Goal: Transaction & Acquisition: Purchase product/service

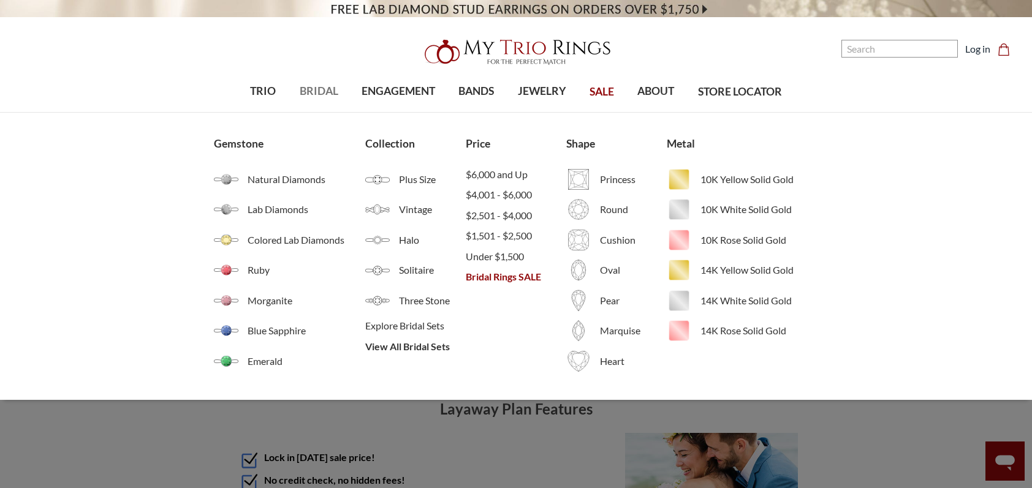
click at [315, 98] on span "BRIDAL" at bounding box center [319, 91] width 39 height 16
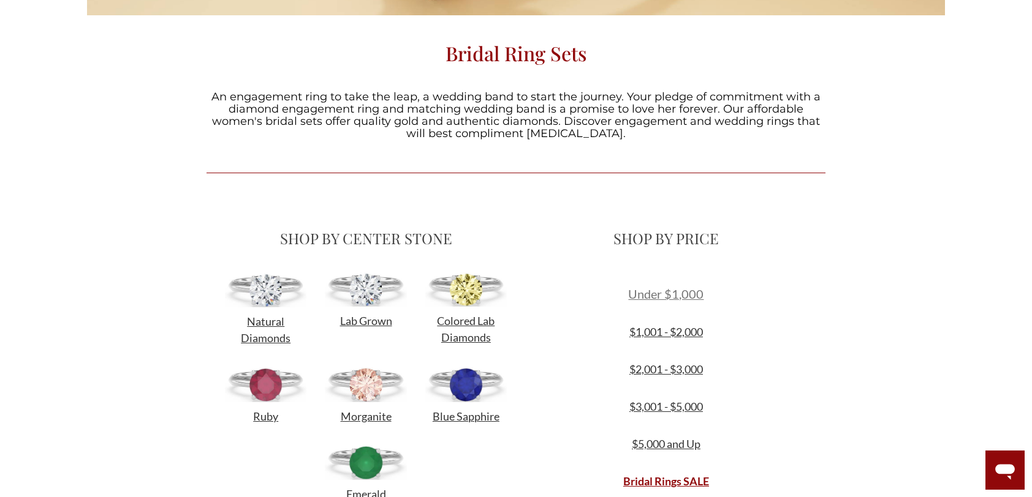
click at [686, 292] on span "Under $1,000" at bounding box center [665, 294] width 75 height 15
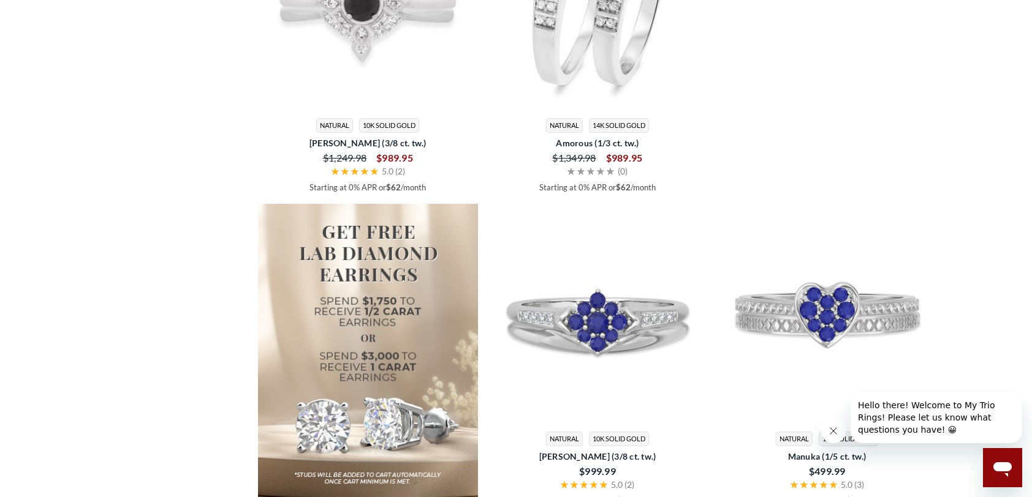
scroll to position [1470, 0]
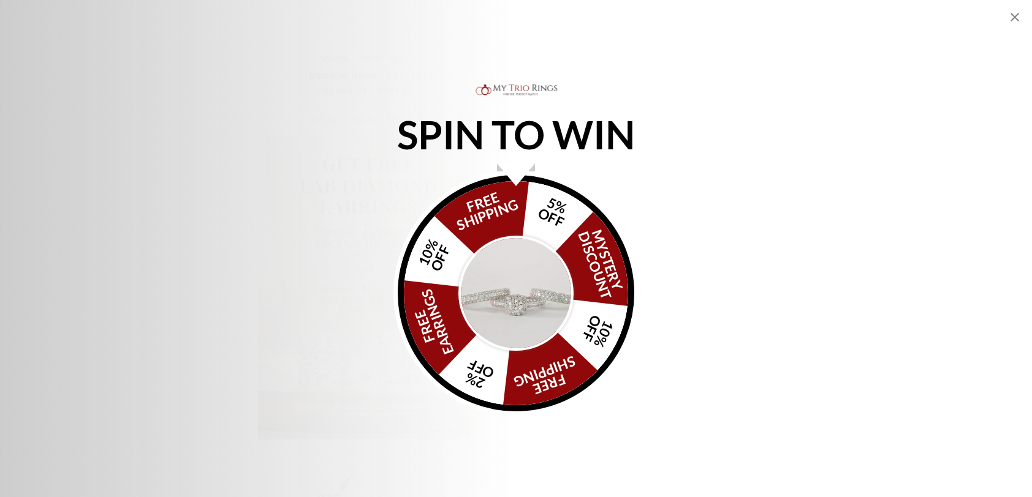
click at [657, 67] on div "SPIN TO WIN FREE SHIPPING 5% OFF Mystery Discount 10% OFF FREE SHIPPING 2% OFF …" at bounding box center [516, 248] width 1032 height 497
click at [1014, 16] on icon "Close popup" at bounding box center [1014, 17] width 9 height 9
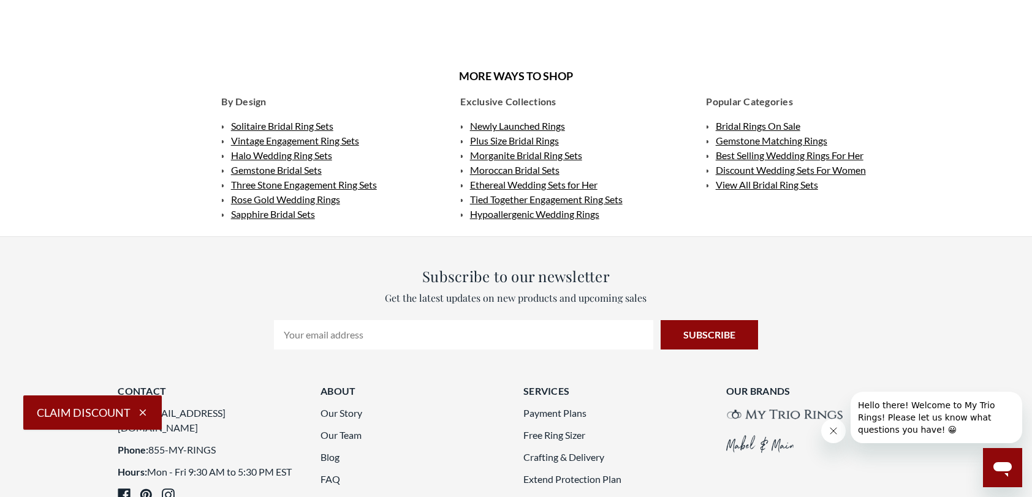
scroll to position [3103, 0]
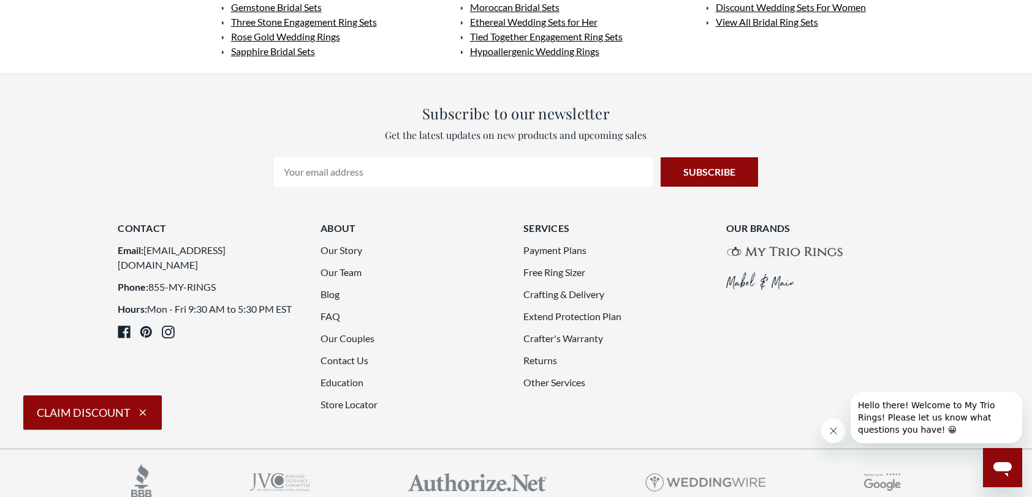
drag, startPoint x: 1002, startPoint y: 198, endPoint x: 1000, endPoint y: 176, distance: 22.2
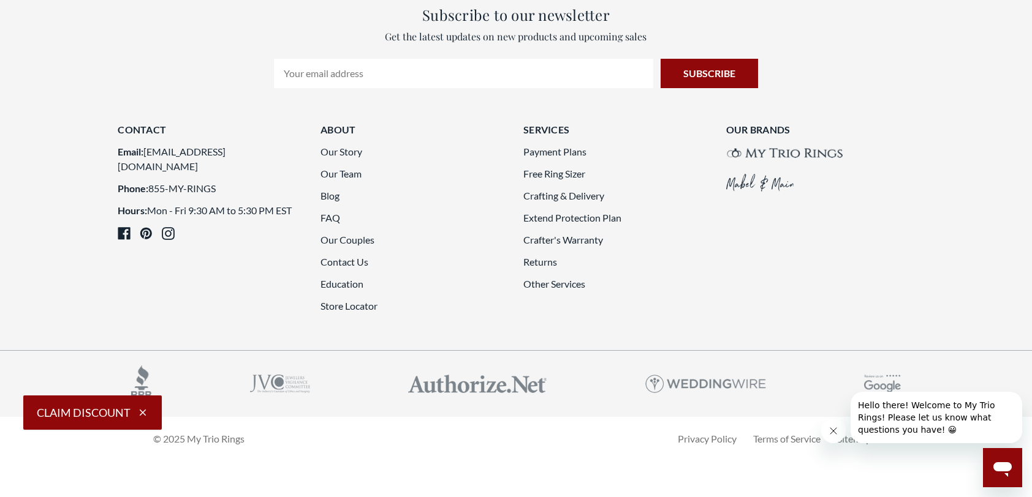
scroll to position [3267, 0]
